Goal: Task Accomplishment & Management: Manage account settings

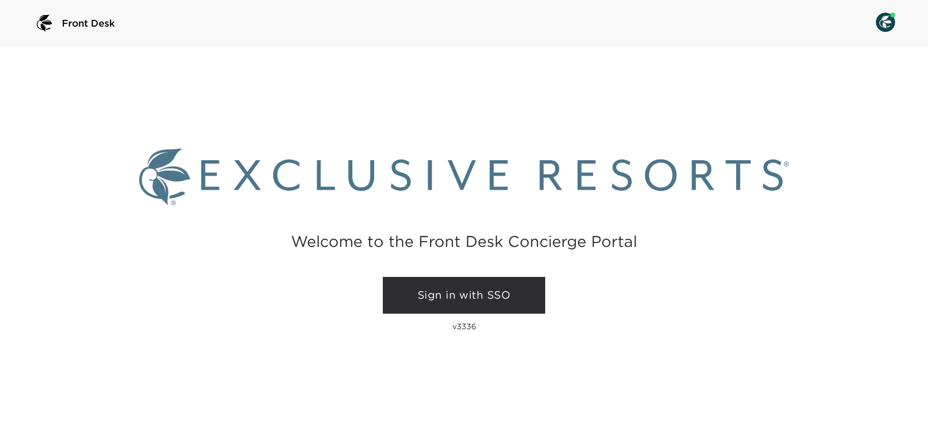
click at [436, 293] on link "Sign in with SSO" at bounding box center [464, 295] width 162 height 37
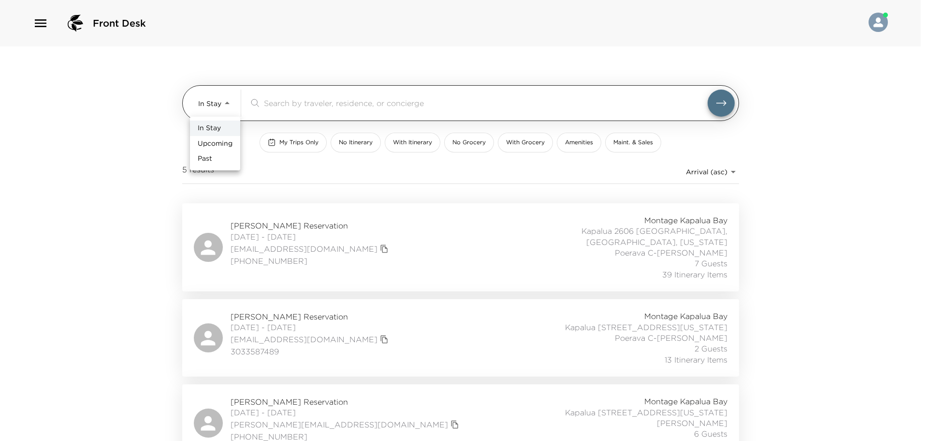
click at [229, 102] on body "Front Desk In Stay In-Stay ​ My Trips Only No Itinerary With Itinerary No Groce…" at bounding box center [464, 220] width 928 height 441
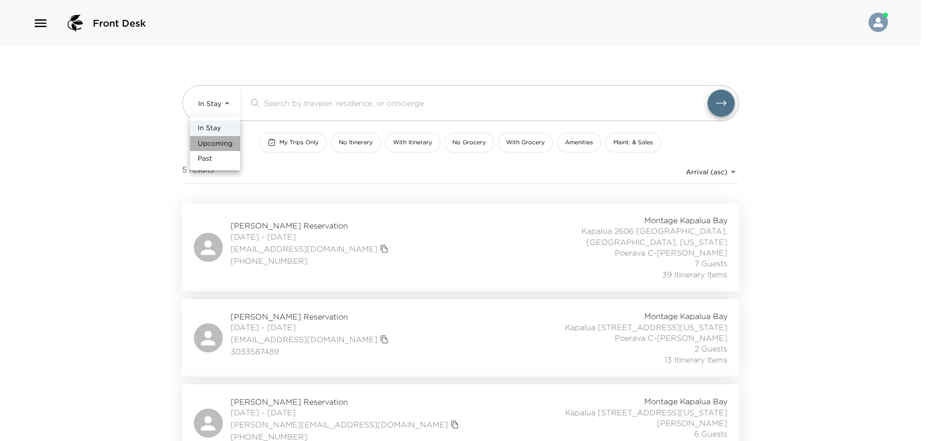
click at [213, 146] on span "Upcoming" at bounding box center [215, 144] width 35 height 10
type input "Upcoming"
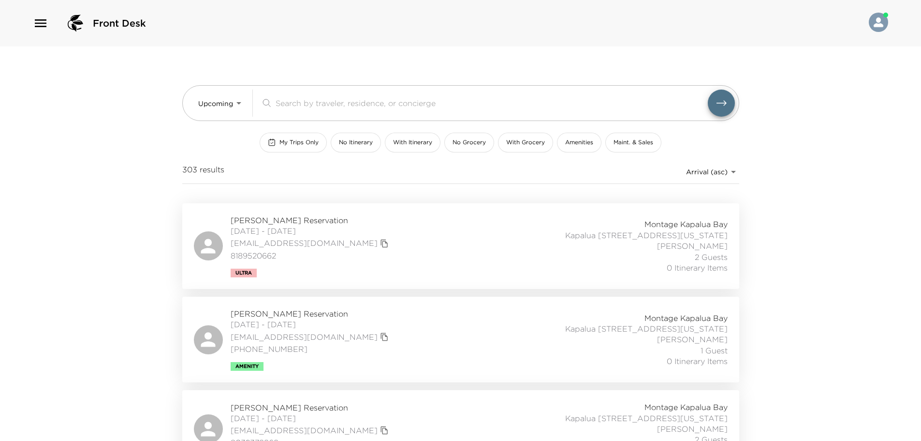
click at [432, 232] on div "Gary Lamont Reservation 10/01/2025 - 10/08/2025 garymlamont@gmail.com 818952066…" at bounding box center [461, 246] width 534 height 62
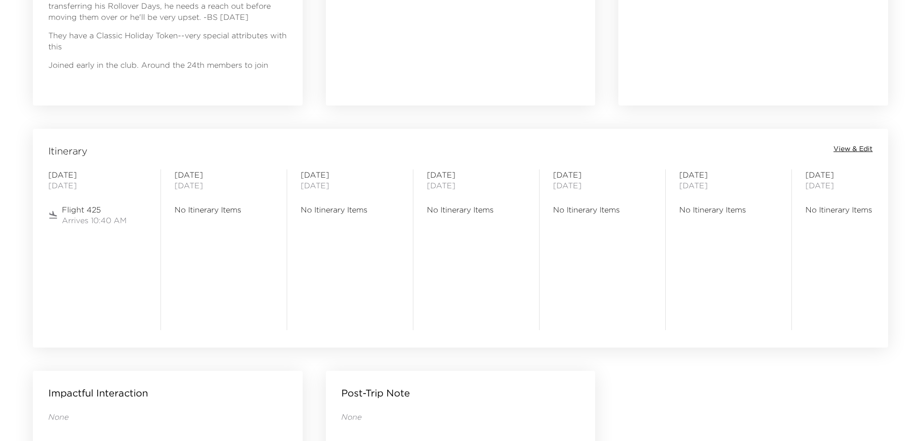
scroll to position [677, 0]
click at [858, 148] on span "View & Edit" at bounding box center [853, 150] width 39 height 10
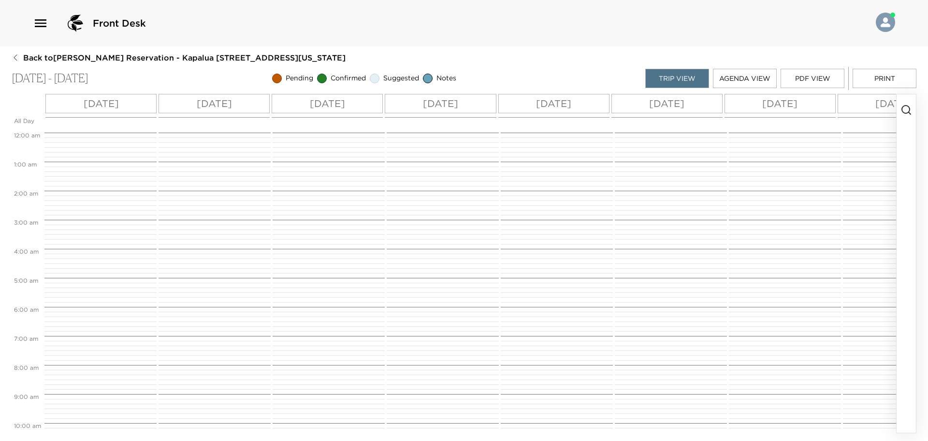
scroll to position [309, 0]
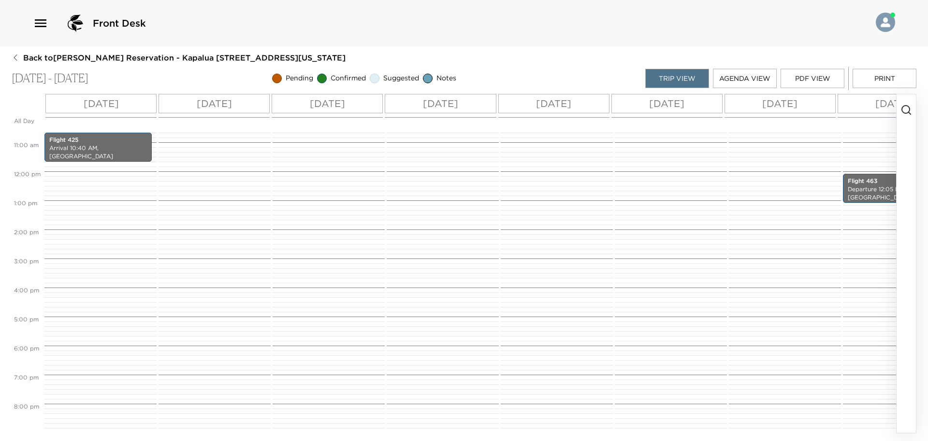
click at [909, 109] on icon "button" at bounding box center [907, 110] width 12 height 12
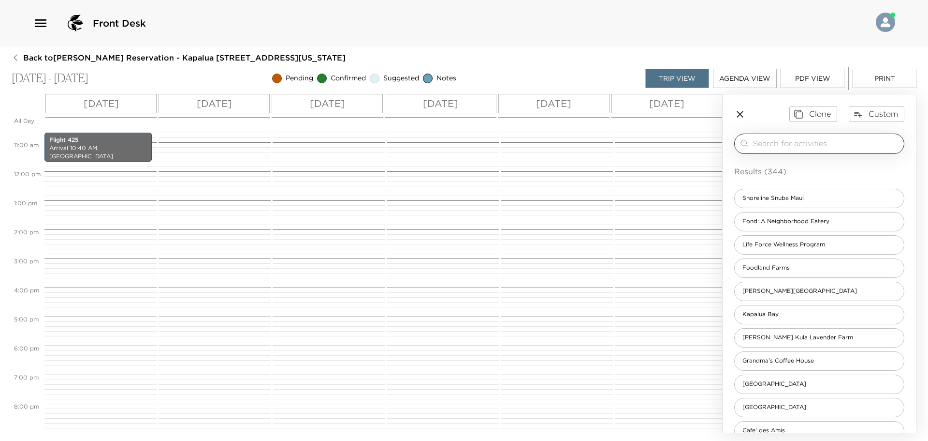
click at [830, 137] on div "​" at bounding box center [820, 143] width 170 height 20
click at [827, 140] on input "search" at bounding box center [826, 143] width 147 height 11
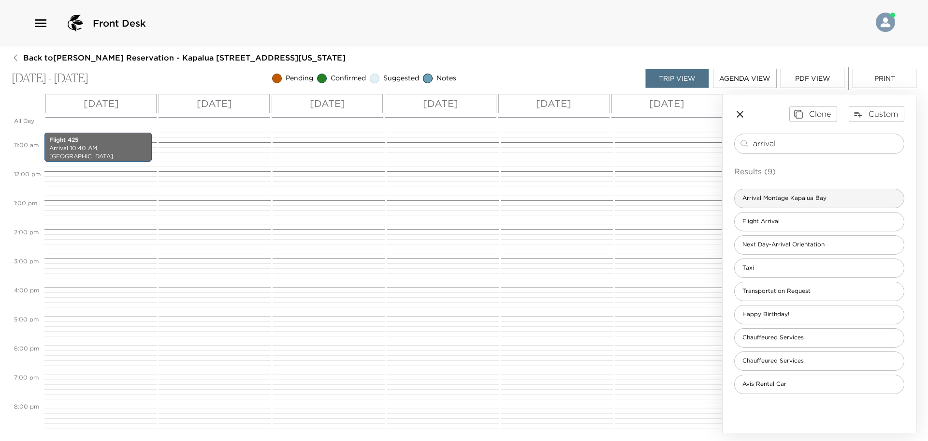
type input "arrival"
click at [780, 201] on span "Arrival Montage Kapalua Bay" at bounding box center [785, 198] width 100 height 8
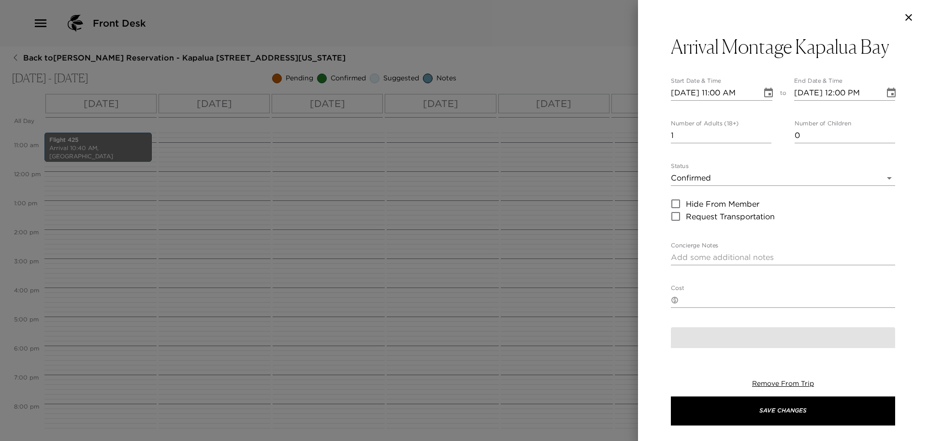
type textarea "Welcome to Kapalua Bay! Either myself or another concierge will personally gree…"
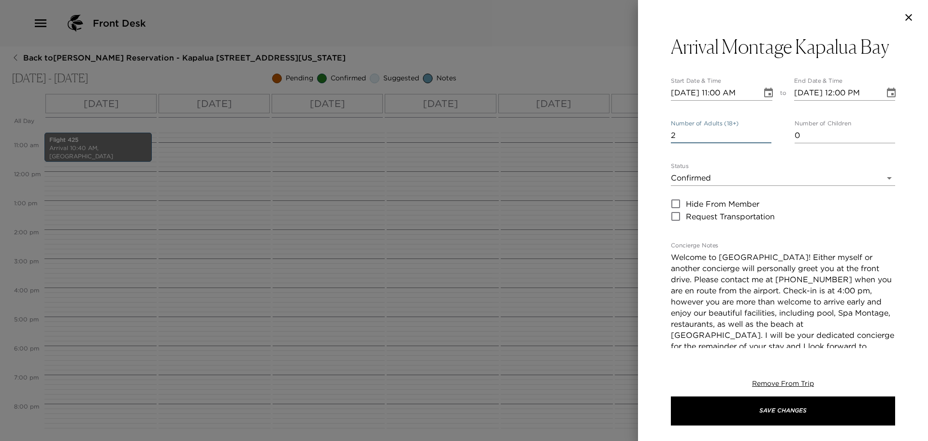
type input "2"
click at [765, 132] on input "2" at bounding box center [721, 135] width 101 height 15
click at [717, 94] on input "10/01/2025 11:00 AM" at bounding box center [713, 92] width 84 height 15
type input "10/01/2025 04:00 PM"
type input "10/01/2025 05:00 PM"
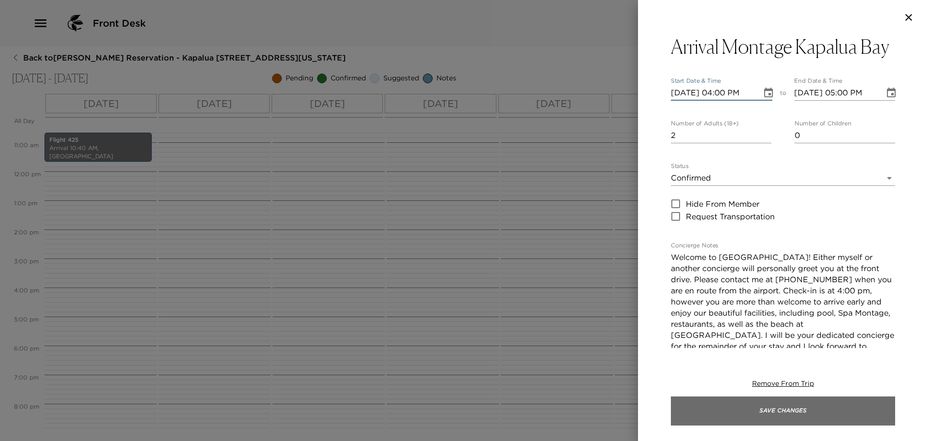
type input "10/01/2025 04:00 PM"
click at [741, 416] on button "Save Changes" at bounding box center [783, 410] width 224 height 29
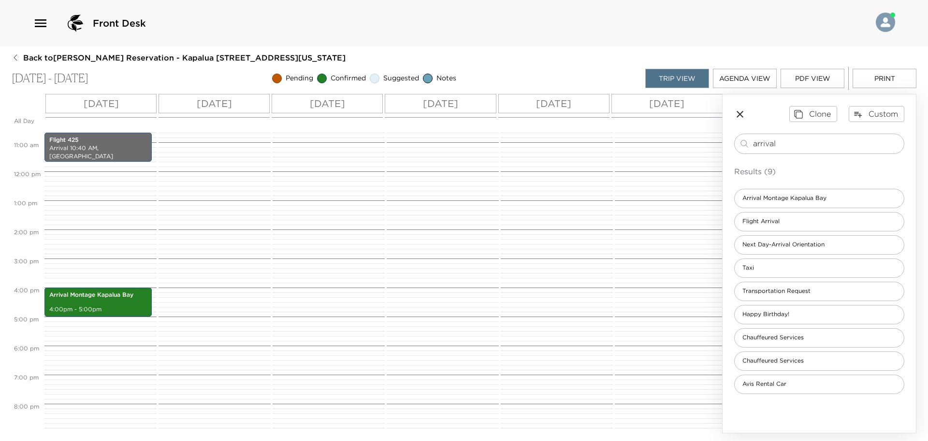
scroll to position [0, 242]
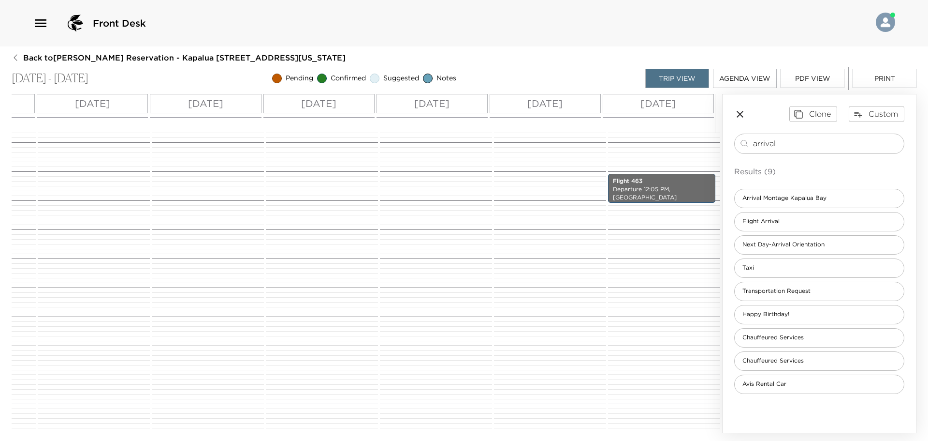
click at [688, 103] on div "Wed 10/08" at bounding box center [658, 103] width 111 height 19
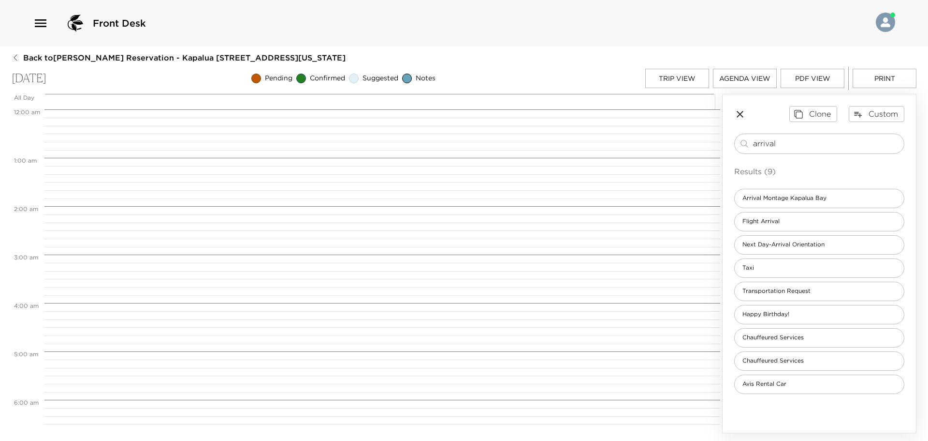
scroll to position [387, 0]
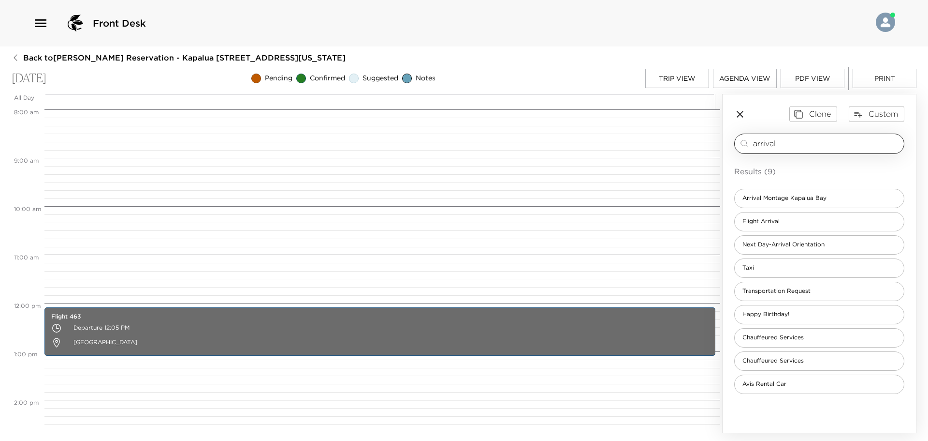
drag, startPoint x: 785, startPoint y: 139, endPoint x: 756, endPoint y: 141, distance: 29.1
click at [756, 141] on input "arrival" at bounding box center [826, 143] width 147 height 11
type input "a"
type input "s"
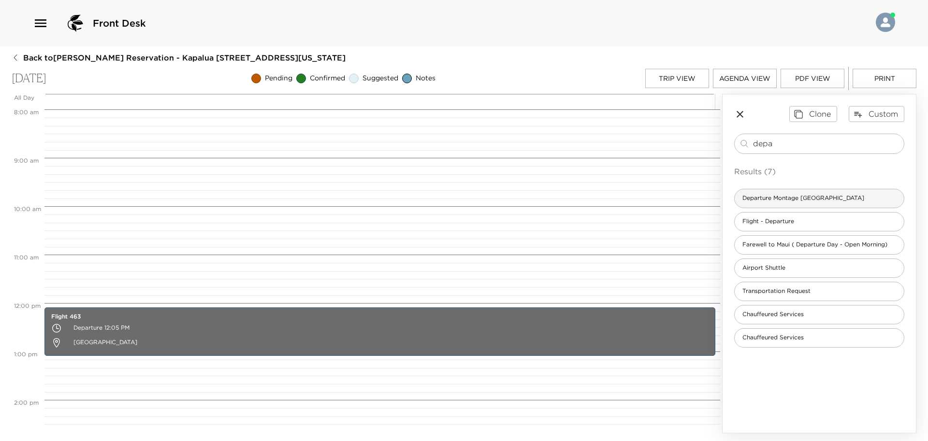
type input "depa"
click at [817, 202] on span "Departure Montage Kapalua Bay" at bounding box center [803, 198] width 137 height 8
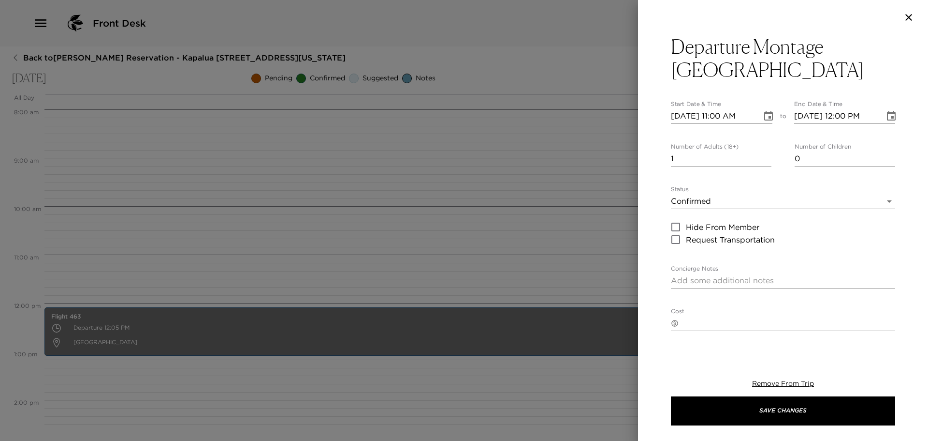
type textarea "In preparation for your departure, I will email you your Montage Kapalua Bay Fo…"
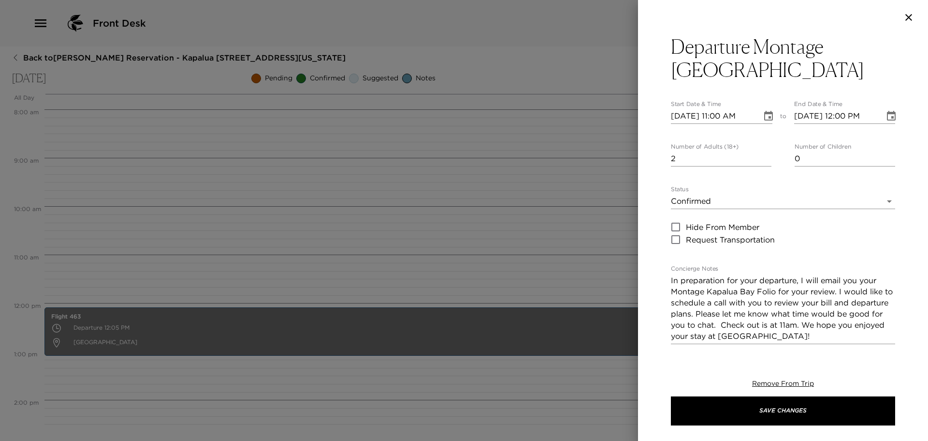
type input "2"
click at [765, 154] on input "2" at bounding box center [721, 158] width 101 height 15
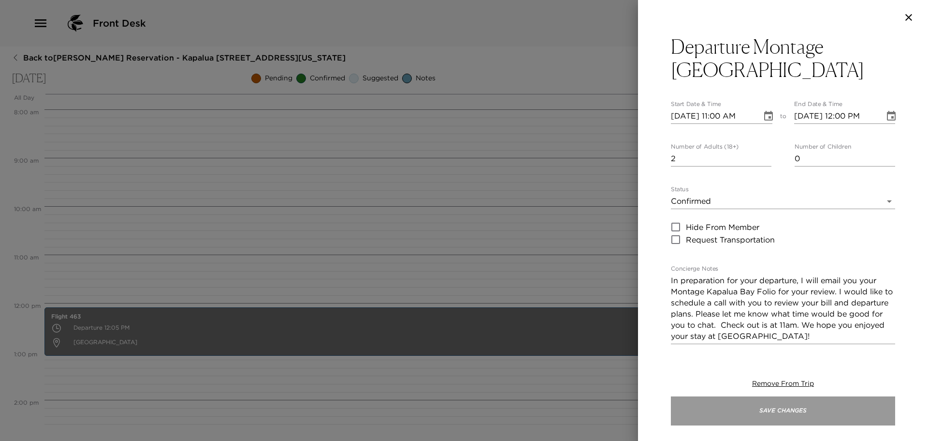
click at [766, 407] on button "Save Changes" at bounding box center [783, 410] width 224 height 29
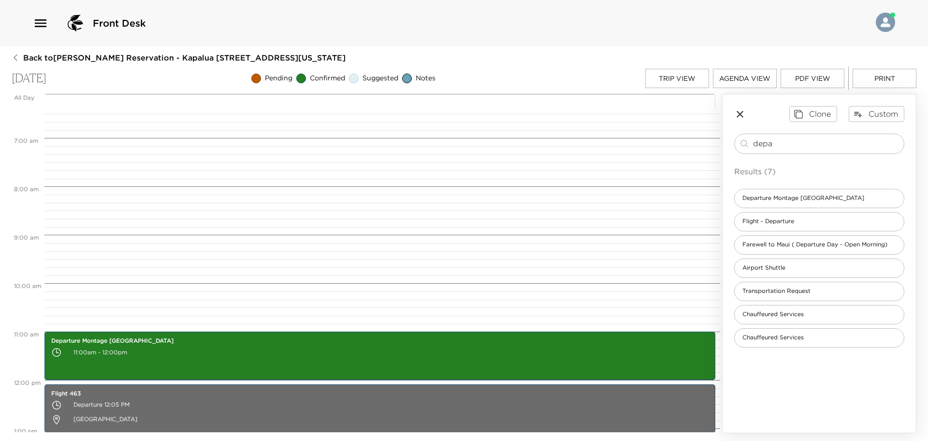
scroll to position [290, 0]
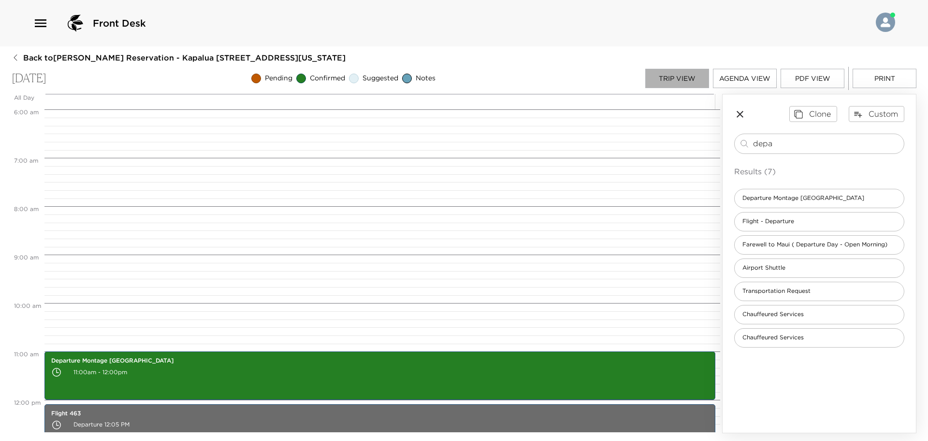
click at [674, 81] on button "Trip View" at bounding box center [678, 78] width 64 height 19
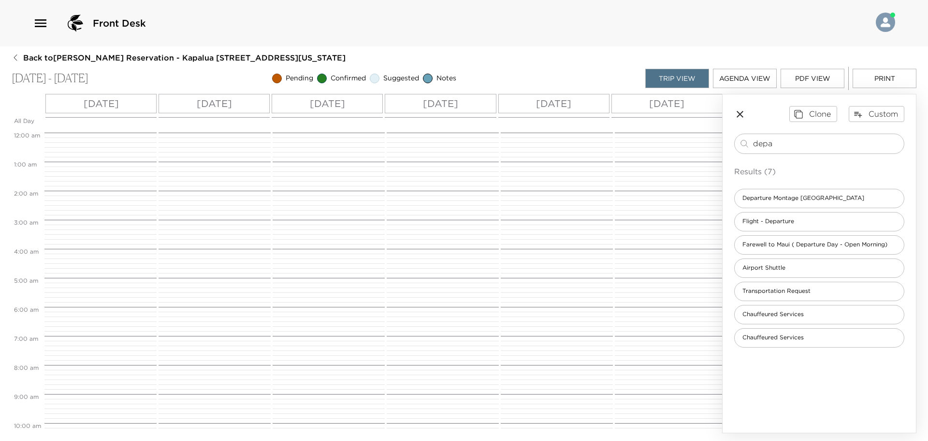
scroll to position [309, 0]
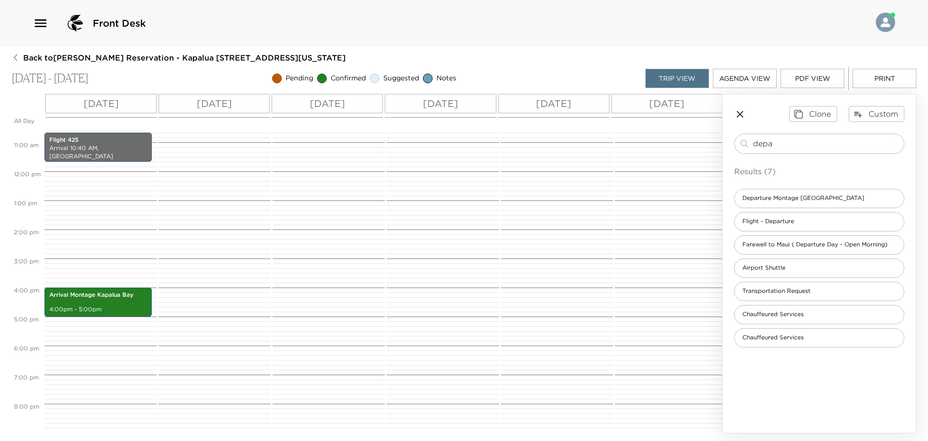
click at [189, 103] on div "Thu 10/02" at bounding box center [214, 103] width 111 height 19
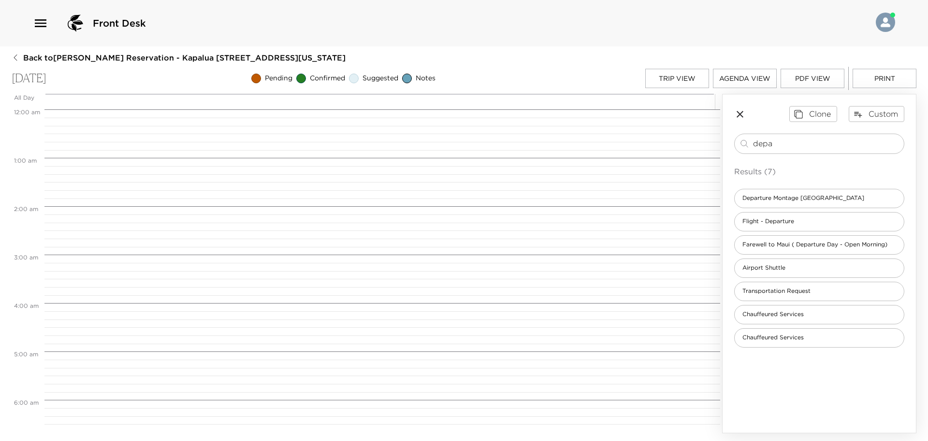
scroll to position [387, 0]
drag, startPoint x: 776, startPoint y: 144, endPoint x: 570, endPoint y: 145, distance: 206.0
click at [578, 144] on div "All Day Thu 10/02 12:00 AM 1:00 AM 2:00 AM 3:00 AM 4:00 AM 5:00 AM 6:00 AM 7:00…" at bounding box center [464, 263] width 905 height 339
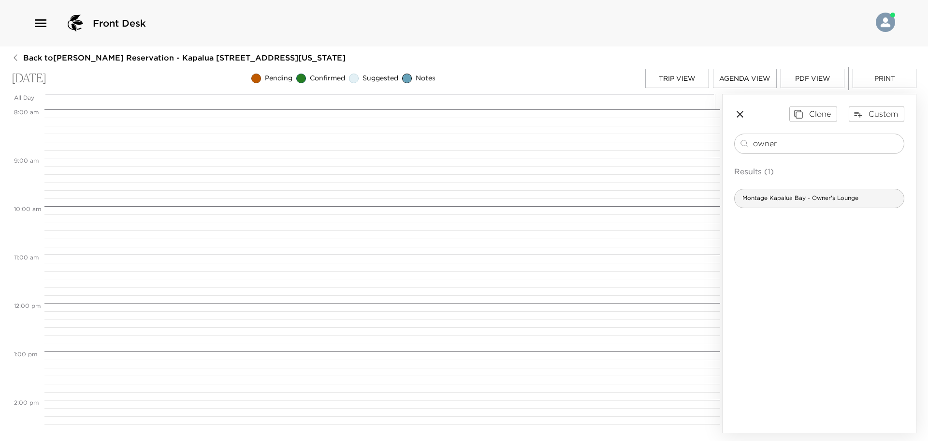
type input "owner"
click at [780, 199] on span "Montage Kapalua Bay - Owner's Lounge" at bounding box center [801, 198] width 132 height 8
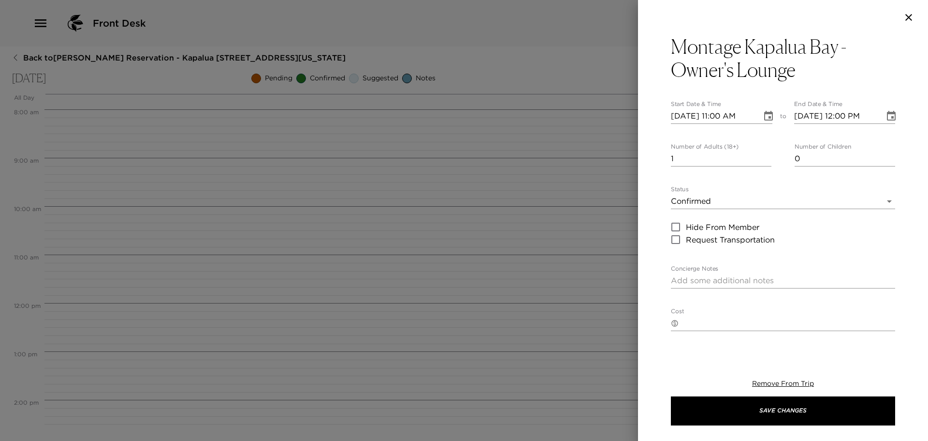
type textarea "Exclusive Resort Members are invited to enjoy the owner's lounge every Morning.…"
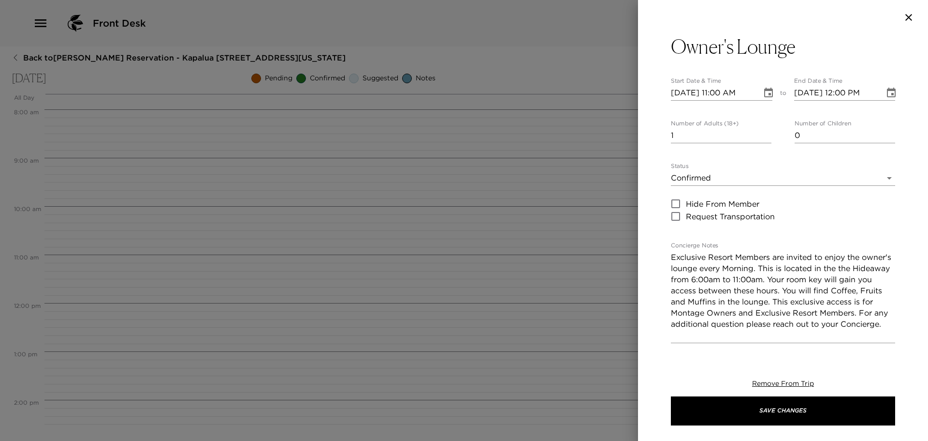
click at [767, 155] on div "Owner's Lounge Start Date & Time 10/02/2025 11:00 AM to End Date & Time 10/02/2…" at bounding box center [783, 365] width 224 height 660
type input "2"
click at [764, 133] on input "2" at bounding box center [721, 135] width 101 height 15
click at [722, 94] on input "10/02/2025 11:00 AM" at bounding box center [713, 92] width 84 height 15
type input "10/02/2025 06:00 AM"
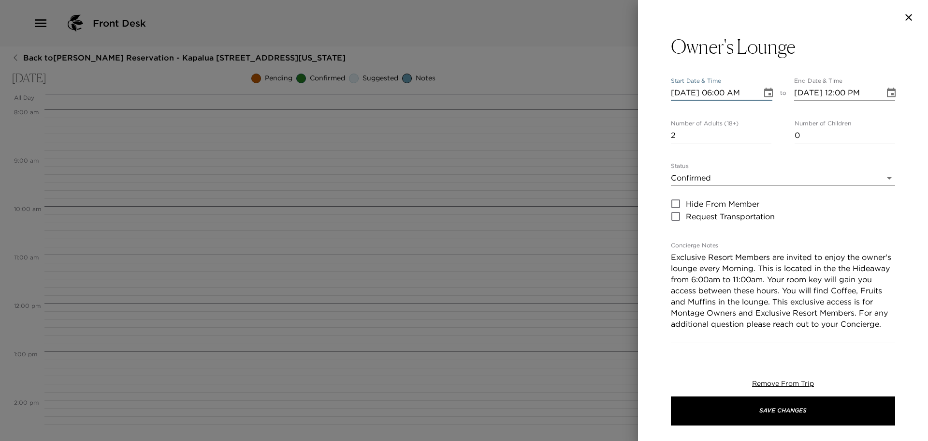
click at [842, 91] on input "10/02/2025 12:00 PM" at bounding box center [836, 92] width 84 height 15
type input "10/02/2025 11:00 AM"
click at [881, 177] on body "Front Desk Back to Gary Lamont Reservation - Kapalua 2506 Kapalua, Maui, Hawaii…" at bounding box center [464, 220] width 928 height 441
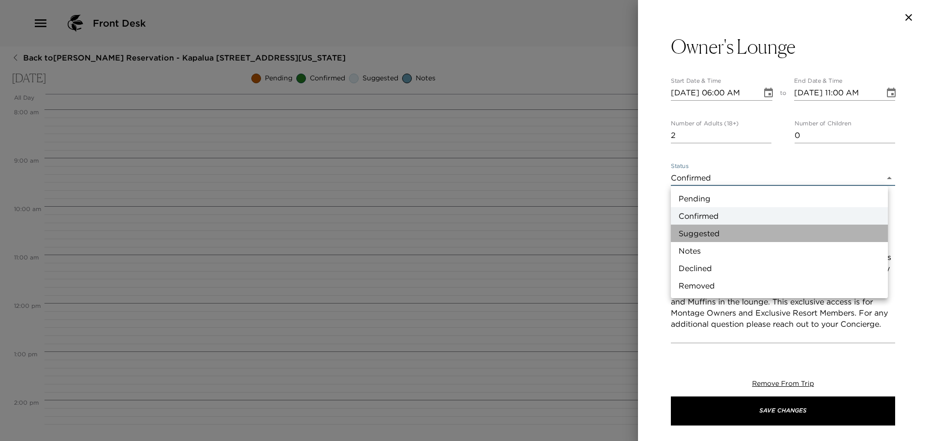
click at [742, 234] on li "Suggested" at bounding box center [779, 232] width 217 height 17
type input "Suggestion"
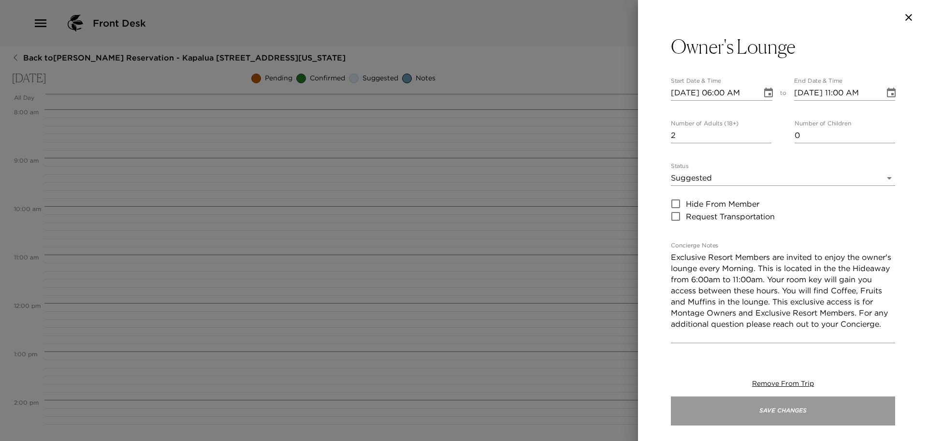
click at [744, 419] on button "Save Changes" at bounding box center [783, 410] width 224 height 29
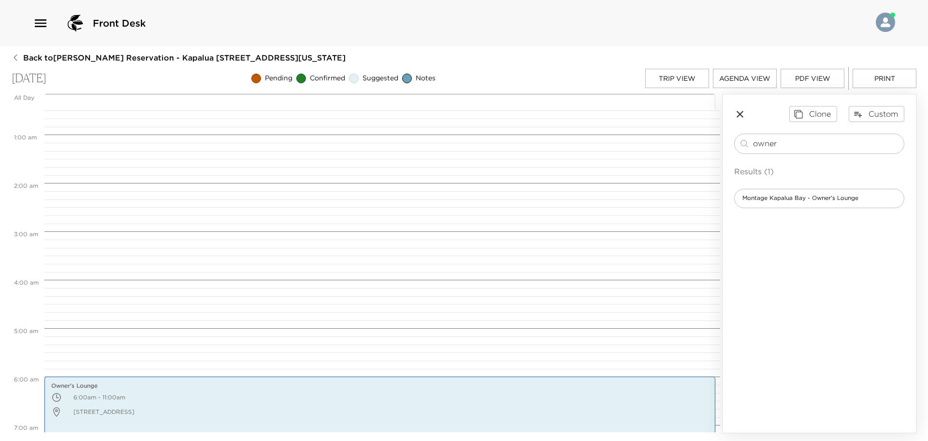
scroll to position [0, 0]
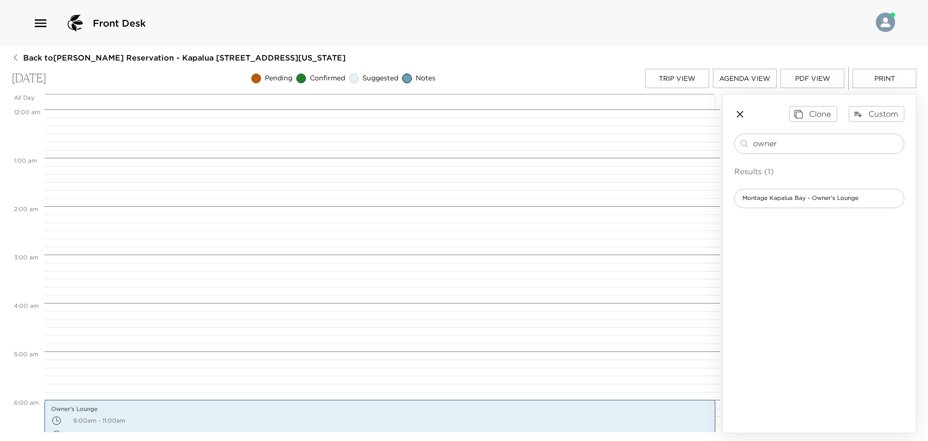
drag, startPoint x: 781, startPoint y: 144, endPoint x: 625, endPoint y: 133, distance: 156.6
click at [632, 133] on div "All Day Thu 10/02 12:00 AM 1:00 AM 2:00 AM 3:00 AM 4:00 AM 5:00 AM 6:00 AM 7:00…" at bounding box center [464, 263] width 905 height 339
type input "spa acc"
click at [823, 202] on span "Spa Montage Member Access" at bounding box center [785, 198] width 101 height 8
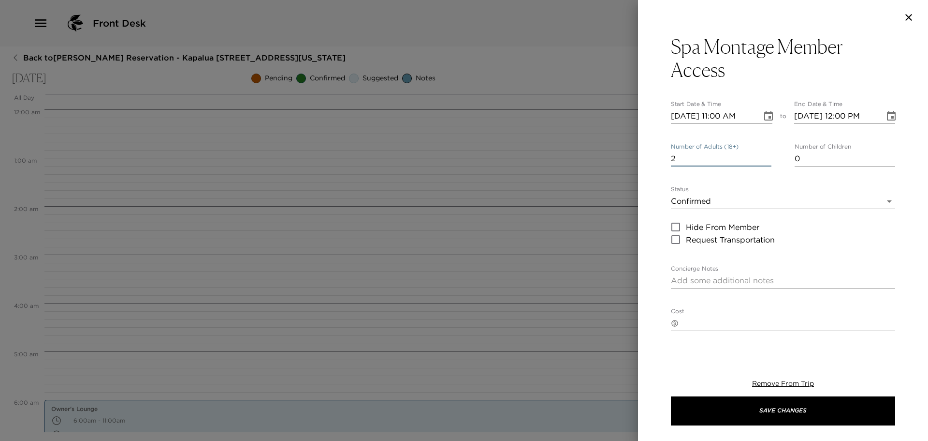
type input "2"
click at [765, 155] on input "2" at bounding box center [721, 158] width 101 height 15
click at [721, 117] on input "10/02/2025 11:00 AM" at bounding box center [713, 115] width 84 height 15
type input "10/02/2025 06:00 AM"
click at [841, 115] on input "10/02/2025 12:00 PM" at bounding box center [836, 115] width 84 height 15
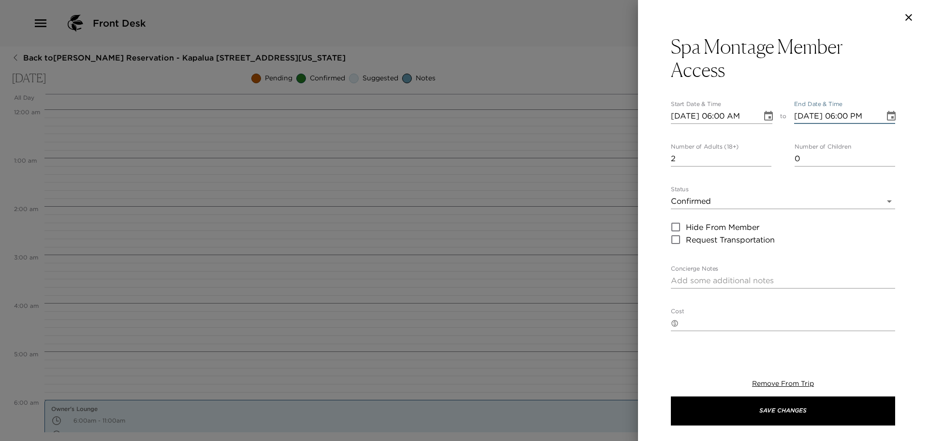
type input "10/02/2025 06:00 PM"
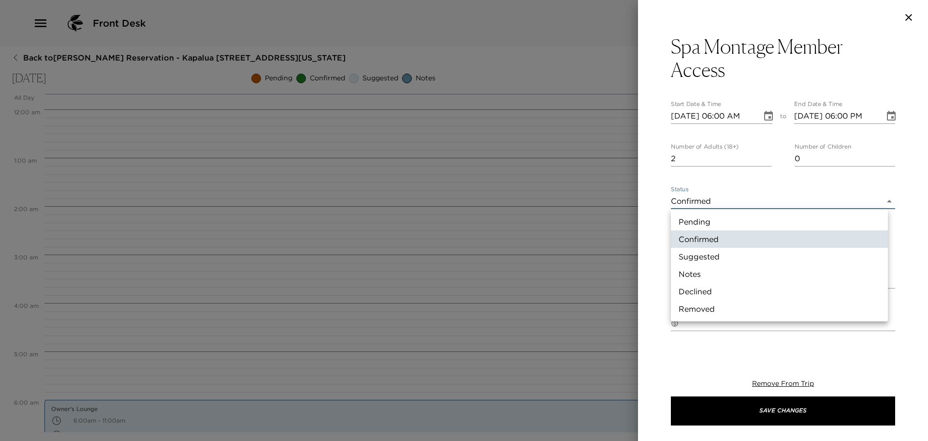
click at [882, 194] on body "Front Desk Back to Gary Lamont Reservation - Kapalua 2506 Kapalua, Maui, Hawaii…" at bounding box center [464, 220] width 928 height 441
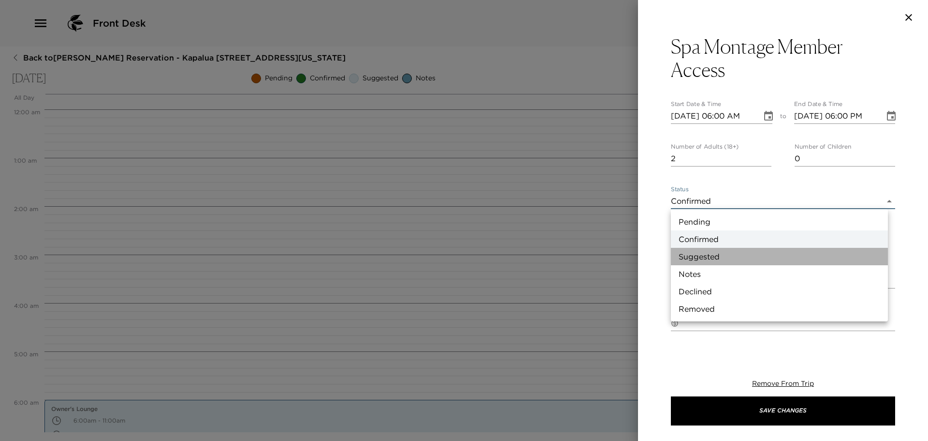
click at [683, 254] on li "Suggested" at bounding box center [779, 256] width 217 height 17
type input "Suggestion"
type textarea "Experience a variety of therapies and amenities, such as: eucalyptus steam room…"
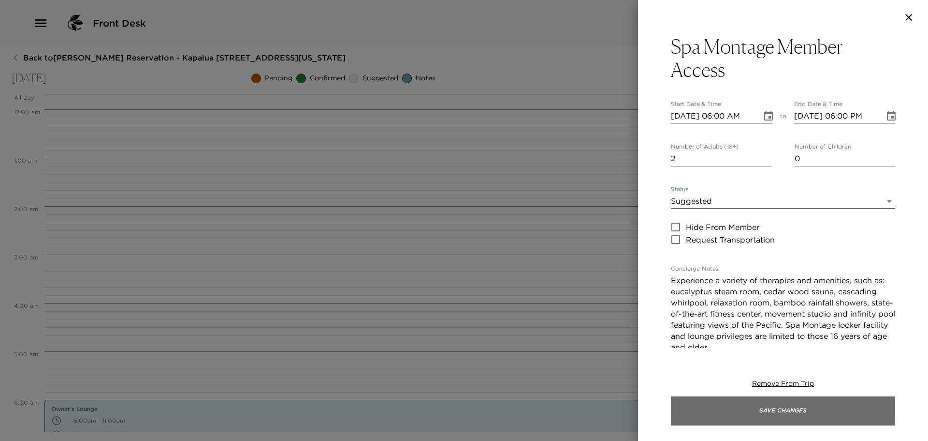
click at [704, 409] on button "Save Changes" at bounding box center [783, 410] width 224 height 29
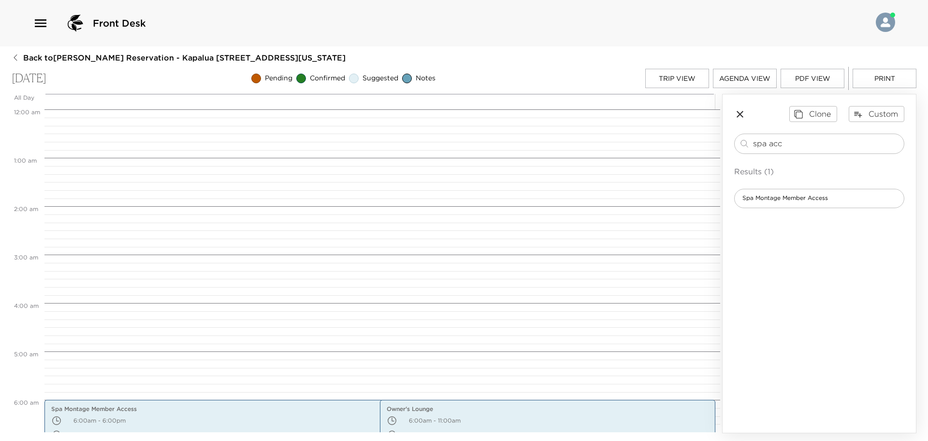
click at [666, 83] on button "Trip View" at bounding box center [678, 78] width 64 height 19
